Goal: Obtain resource: Download file/media

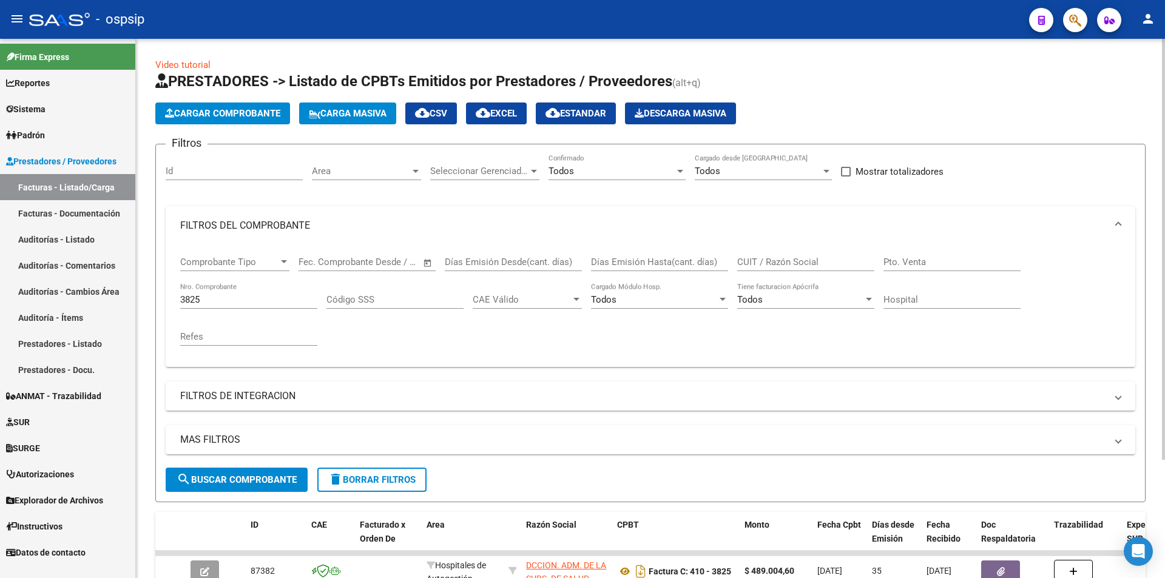
click at [216, 301] on input "3825" at bounding box center [248, 299] width 137 height 11
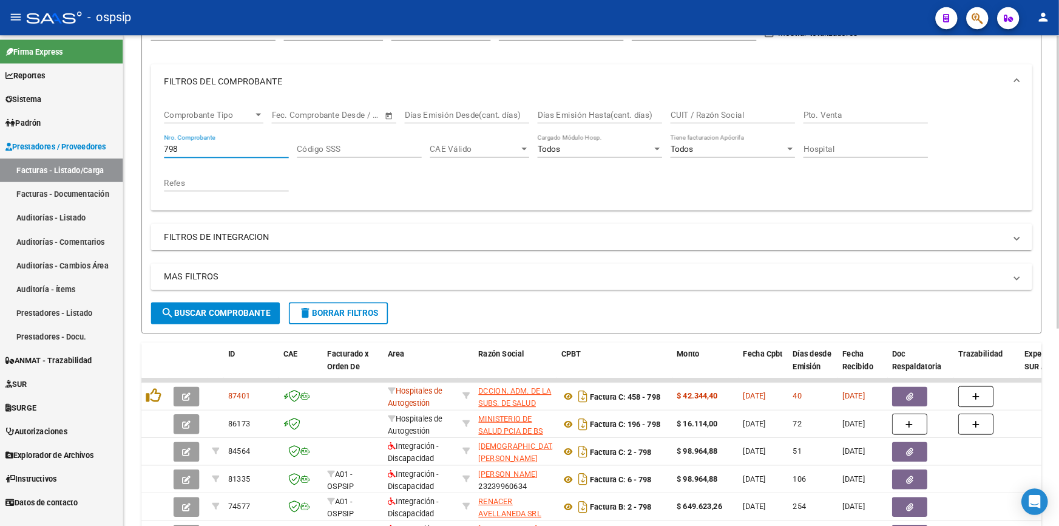
scroll to position [155, 0]
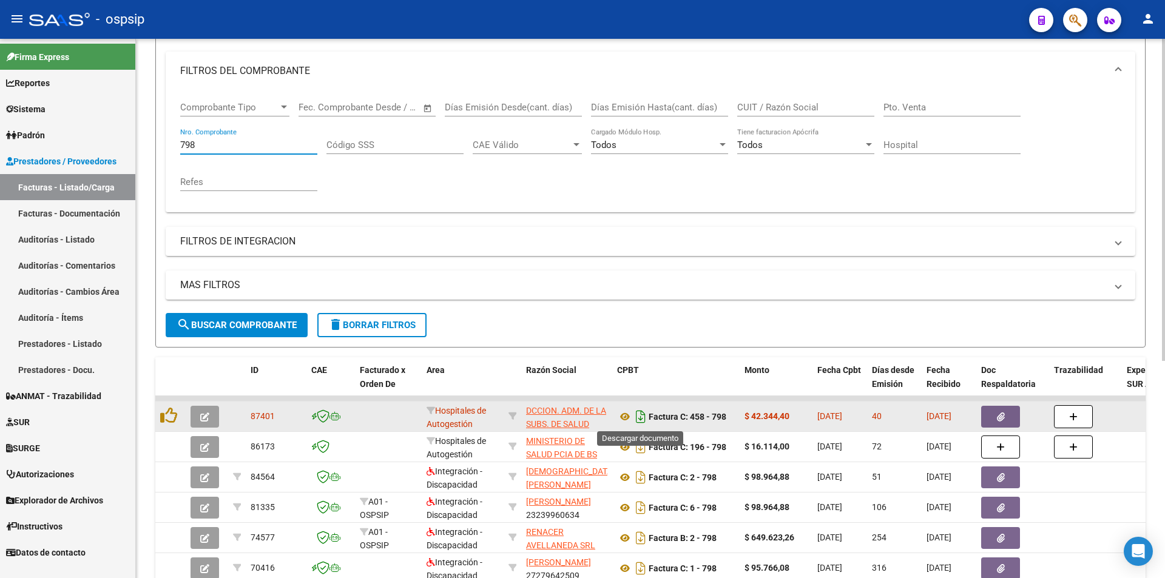
type input "798"
click at [524, 412] on icon "Descargar documento" at bounding box center [641, 416] width 16 height 19
click at [524, 17] on icon "button" at bounding box center [1076, 20] width 12 height 14
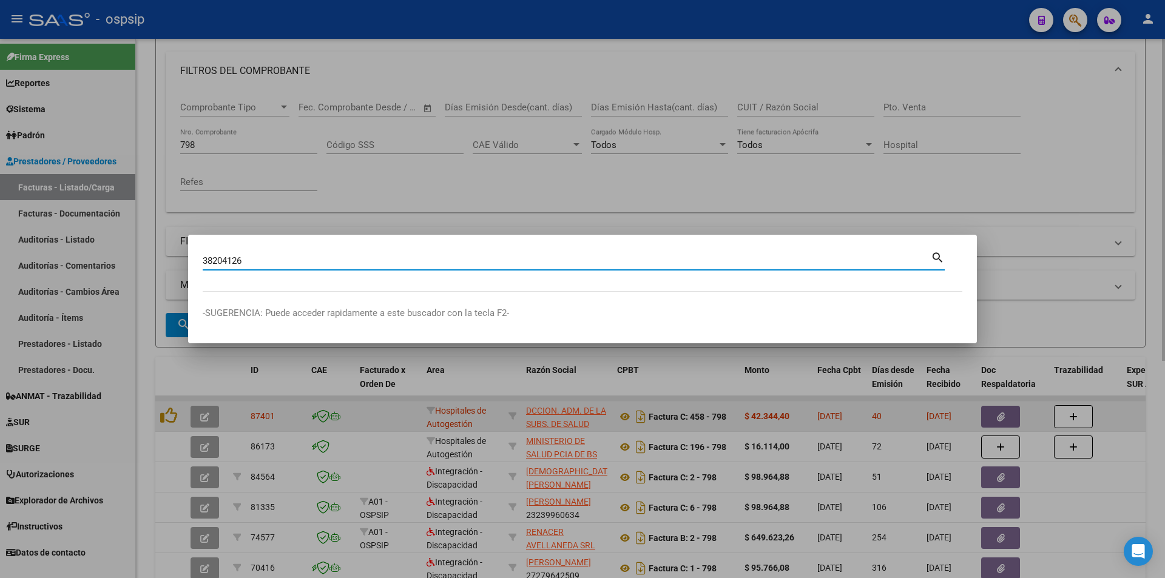
type input "38204126"
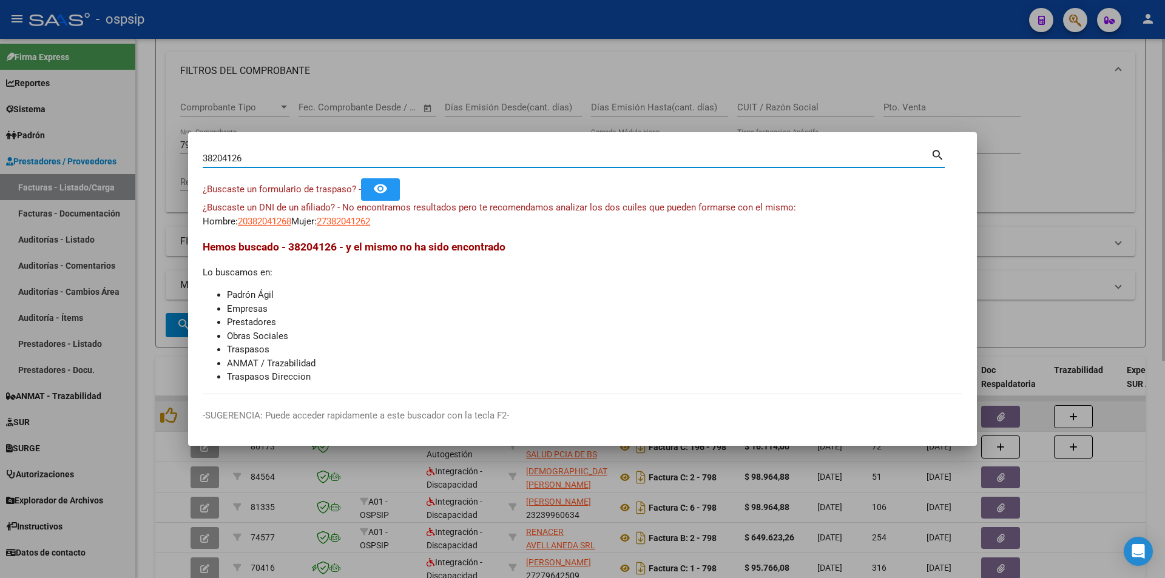
click at [271, 227] on app-link-go-to "20382041268" at bounding box center [264, 222] width 53 height 14
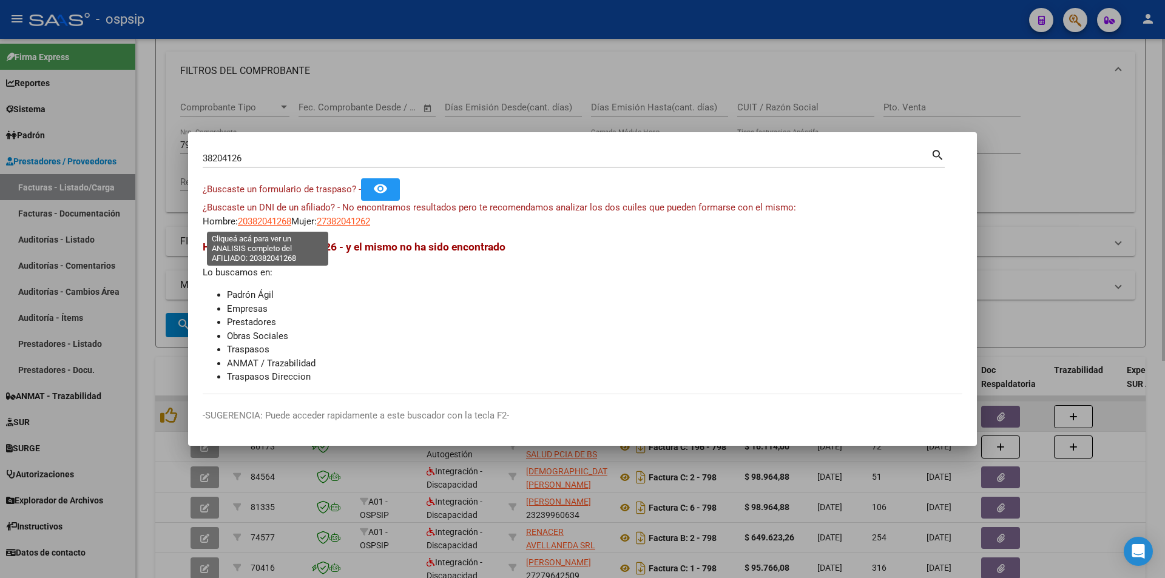
click at [271, 222] on span "20382041268" at bounding box center [264, 221] width 53 height 11
type textarea "20382041268"
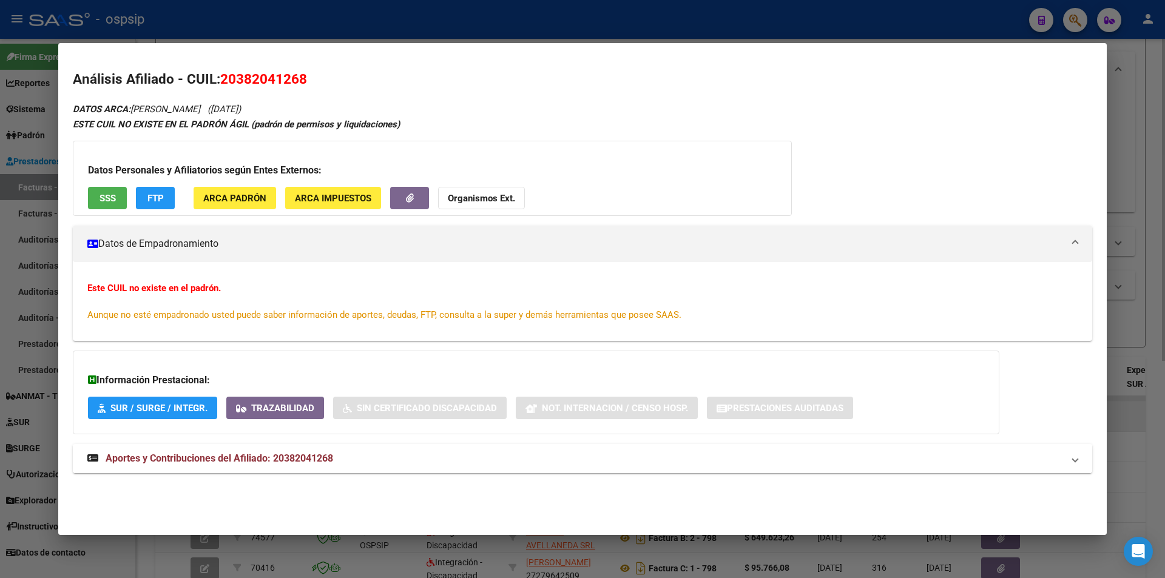
click at [274, 455] on span "Aportes y Contribuciones del Afiliado: 20382041268" at bounding box center [220, 459] width 228 height 12
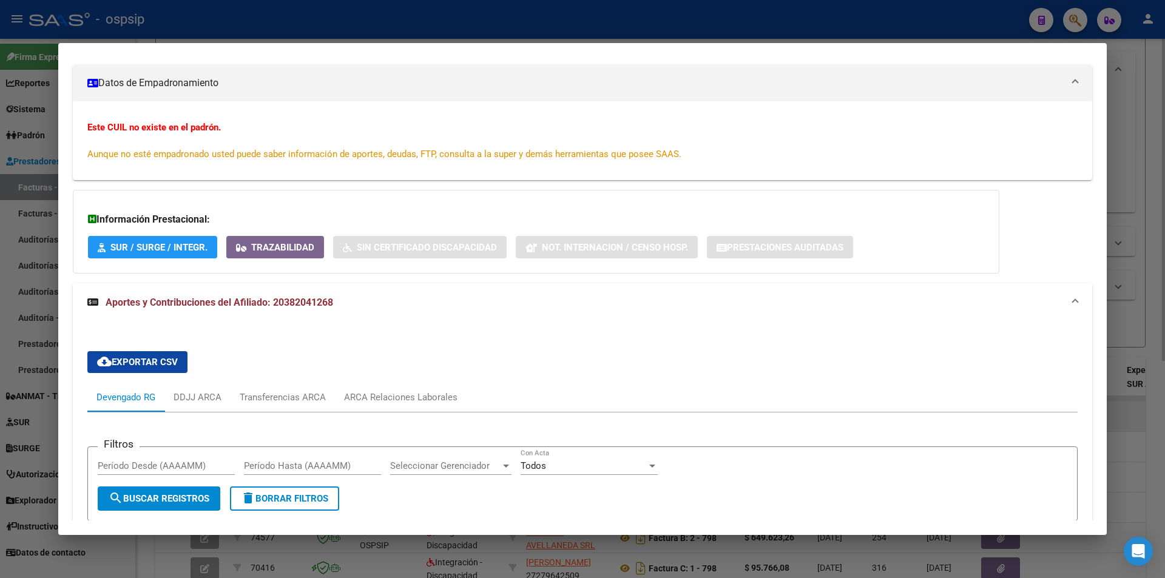
scroll to position [364, 0]
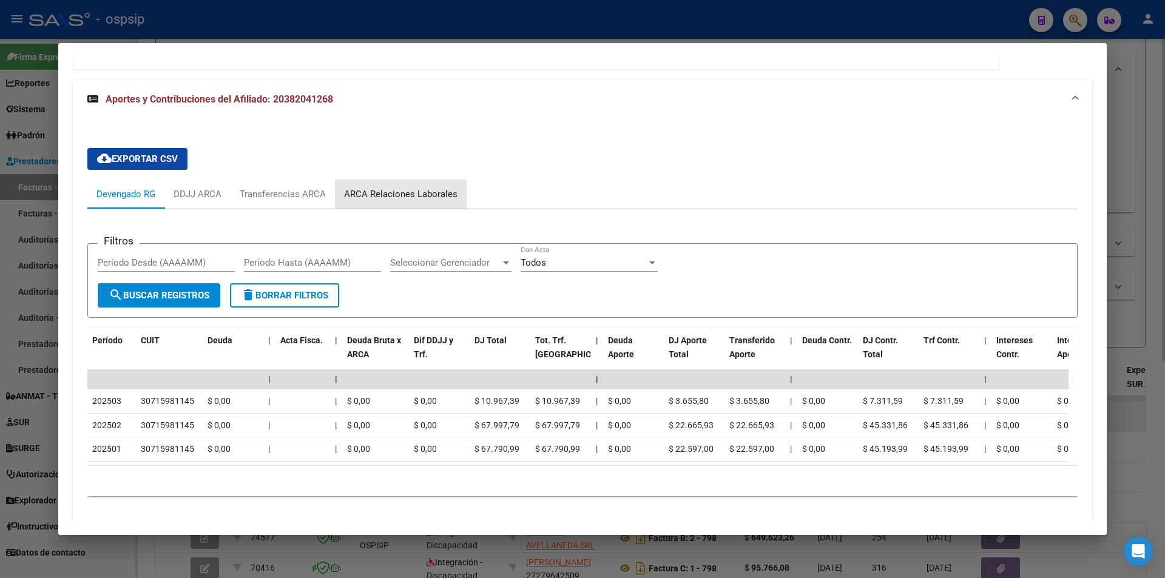
click at [406, 188] on div "ARCA Relaciones Laborales" at bounding box center [401, 194] width 114 height 13
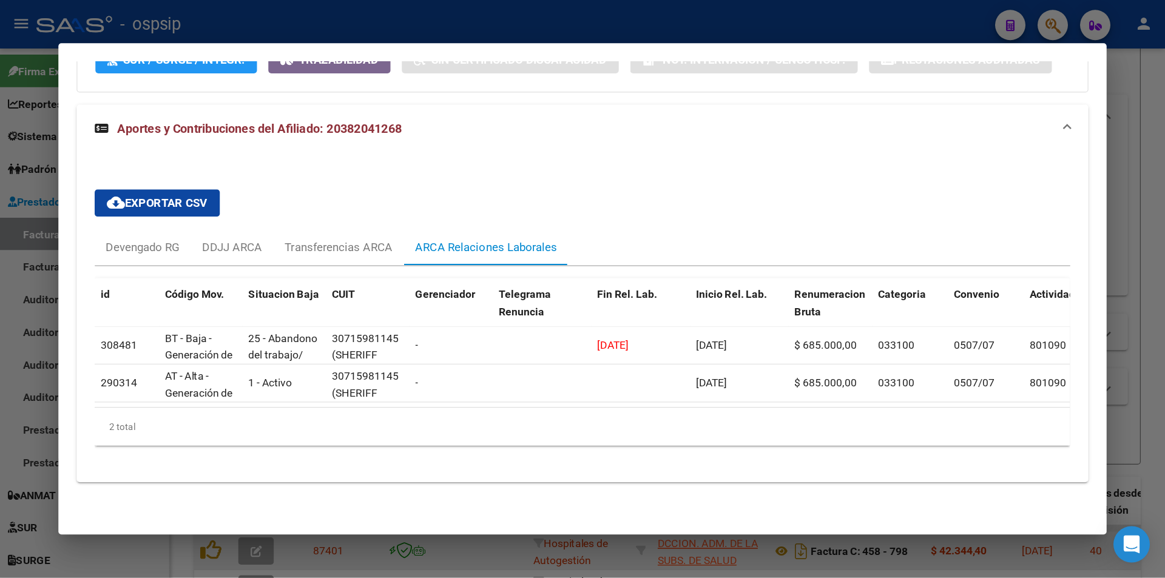
scroll to position [263, 0]
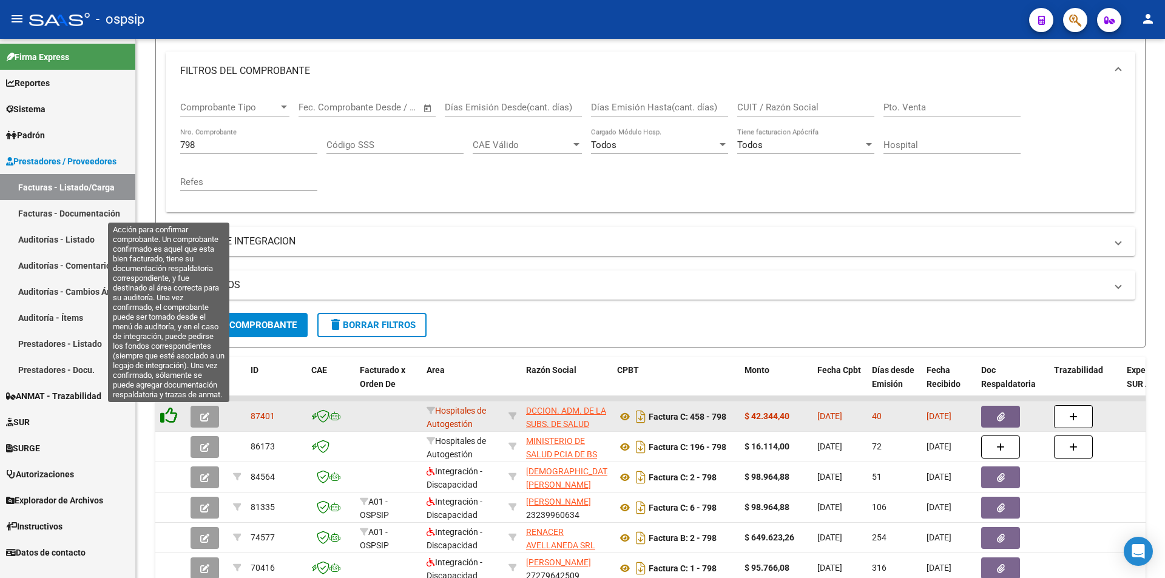
click at [164, 412] on icon at bounding box center [168, 415] width 17 height 17
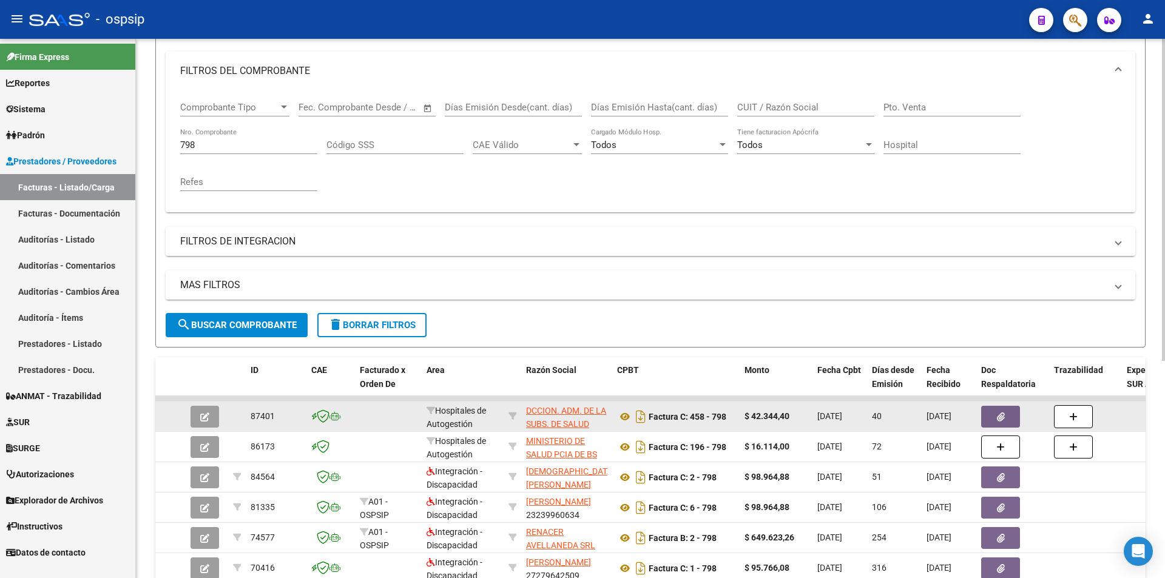
click at [222, 146] on input "798" at bounding box center [248, 145] width 137 height 11
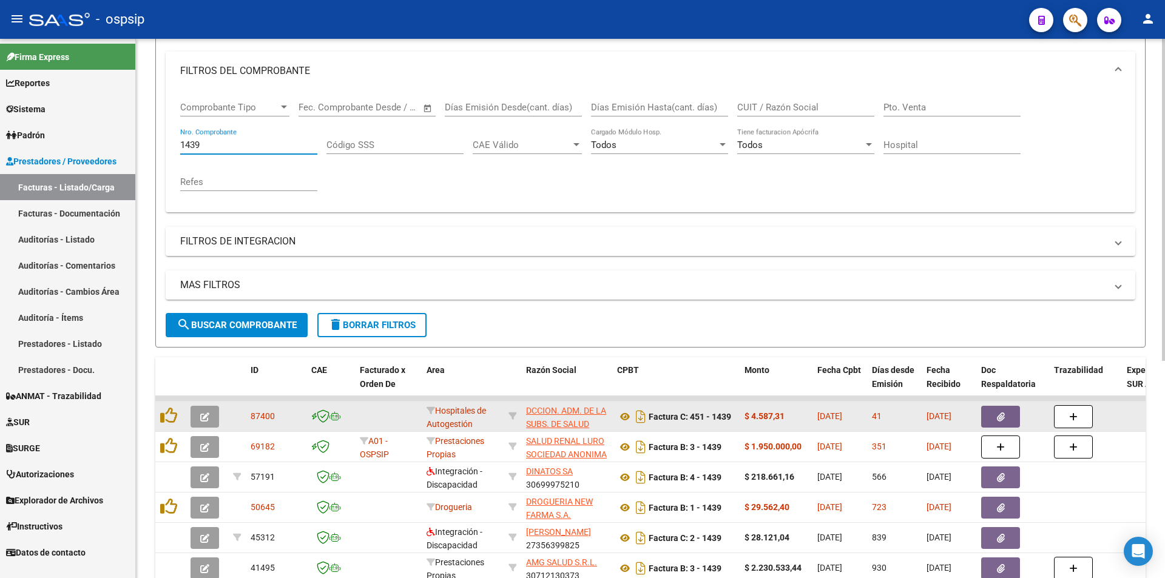
type input "1439"
click at [524, 418] on button "button" at bounding box center [1001, 417] width 39 height 22
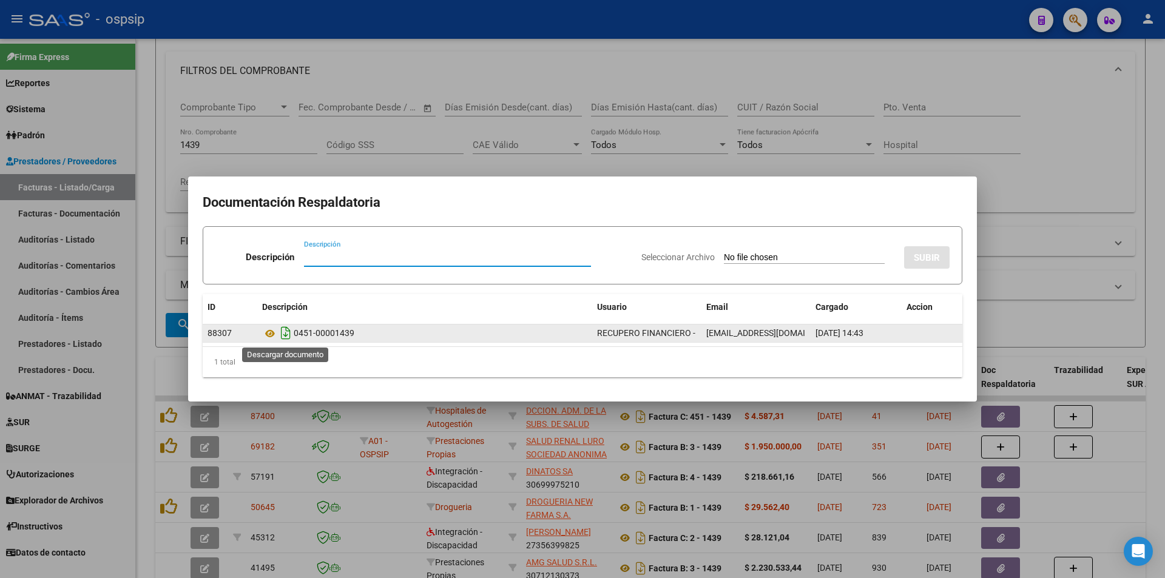
click at [290, 334] on icon "Descargar documento" at bounding box center [286, 333] width 16 height 19
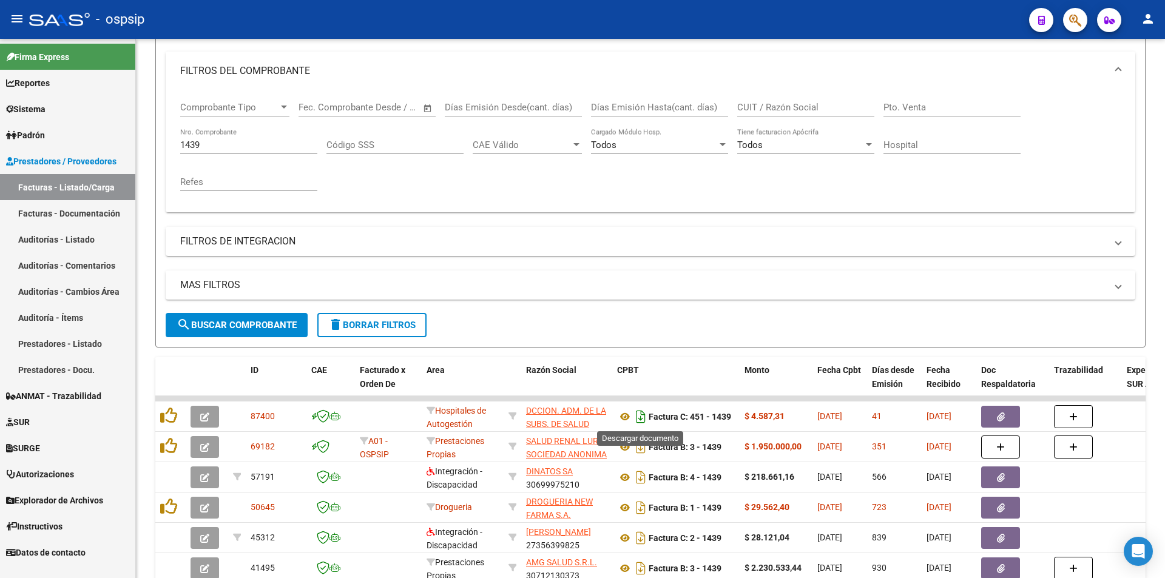
click at [524, 419] on icon "Descargar documento" at bounding box center [641, 416] width 16 height 19
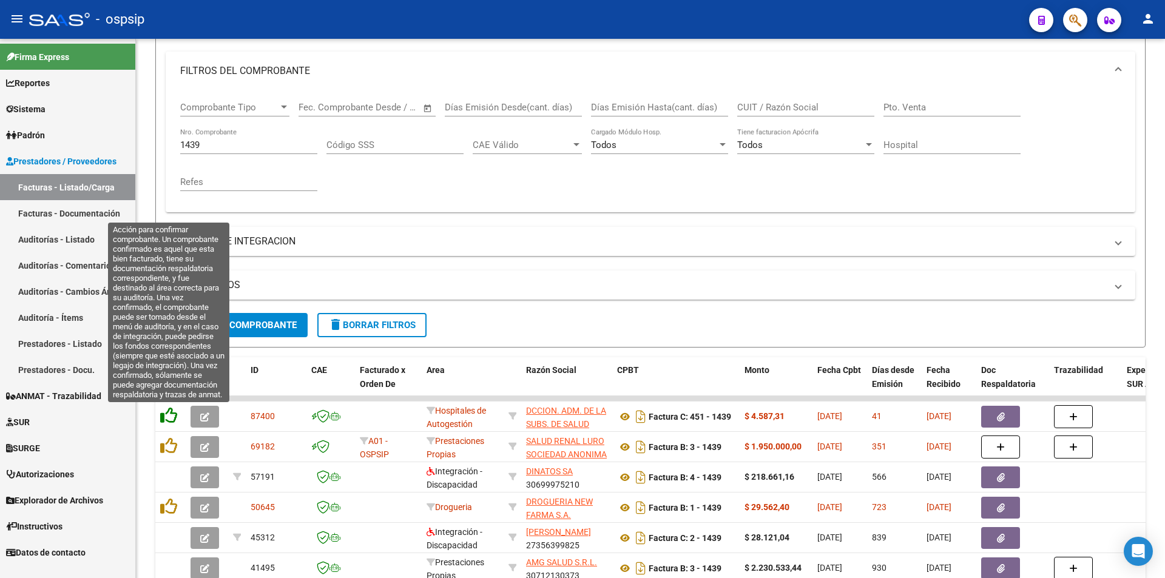
click at [170, 416] on icon at bounding box center [168, 415] width 17 height 17
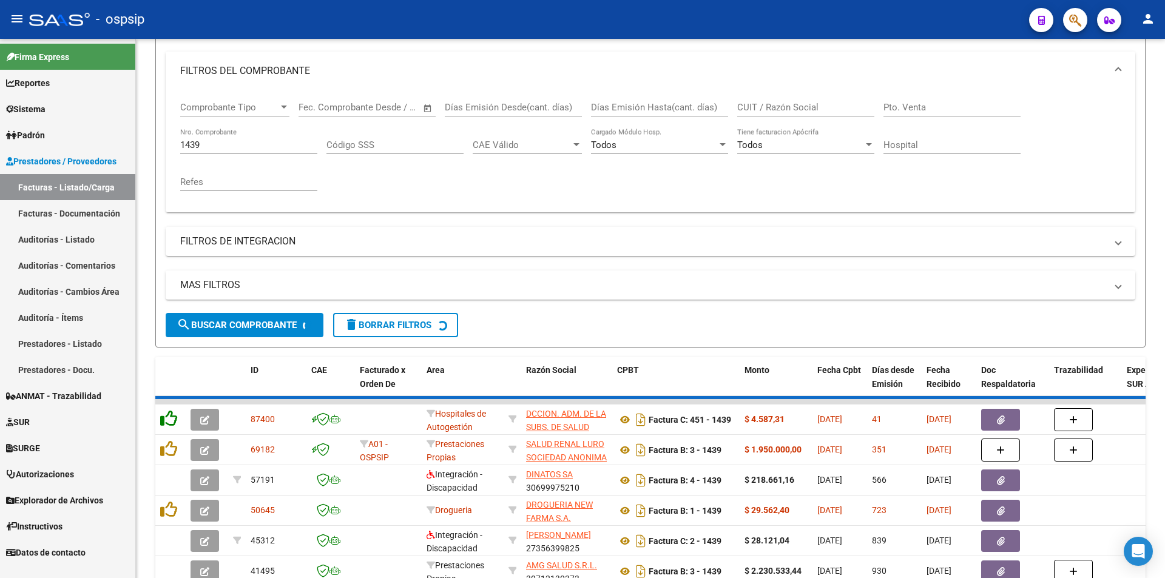
click at [170, 416] on icon at bounding box center [168, 418] width 17 height 17
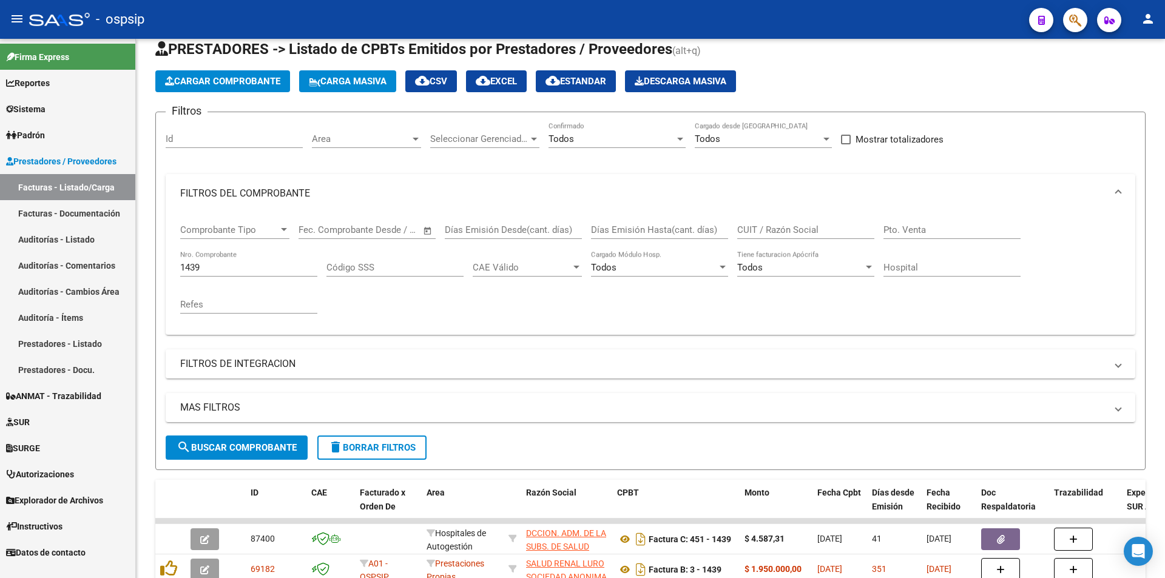
scroll to position [0, 0]
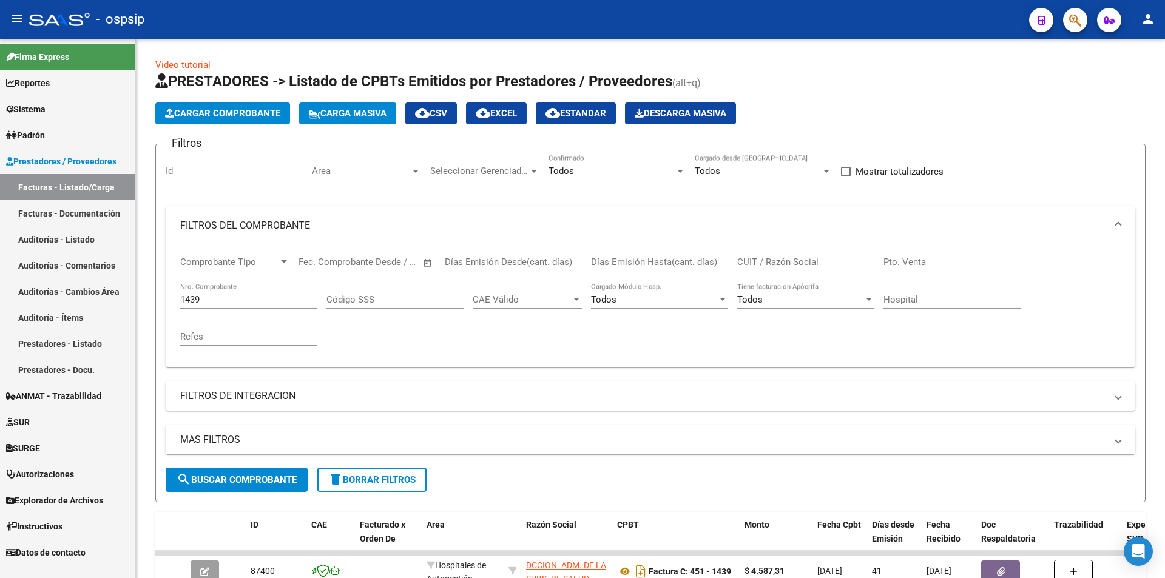
click at [225, 304] on input "1439" at bounding box center [248, 299] width 137 height 11
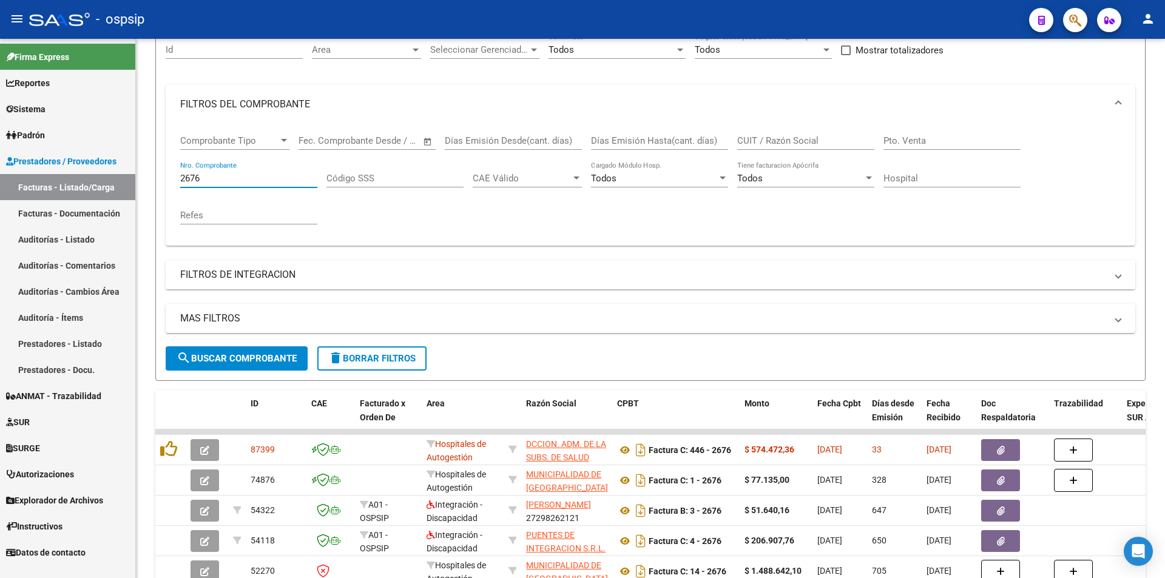
scroll to position [243, 0]
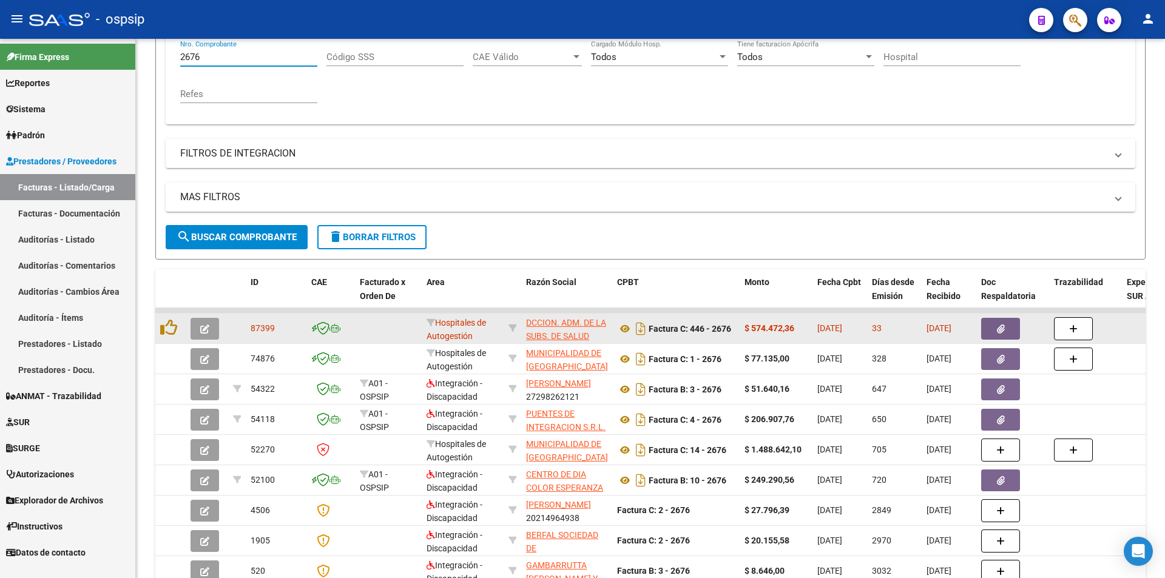
type input "2676"
click at [524, 331] on button "button" at bounding box center [1001, 329] width 39 height 22
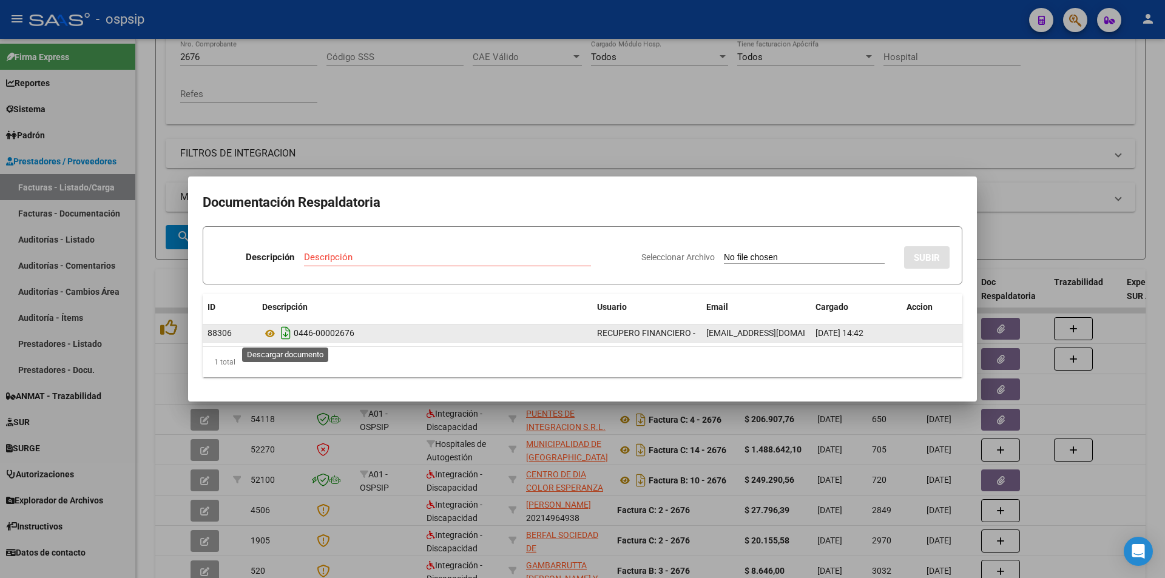
click at [284, 331] on icon "Descargar documento" at bounding box center [286, 333] width 16 height 19
